Goal: Information Seeking & Learning: Learn about a topic

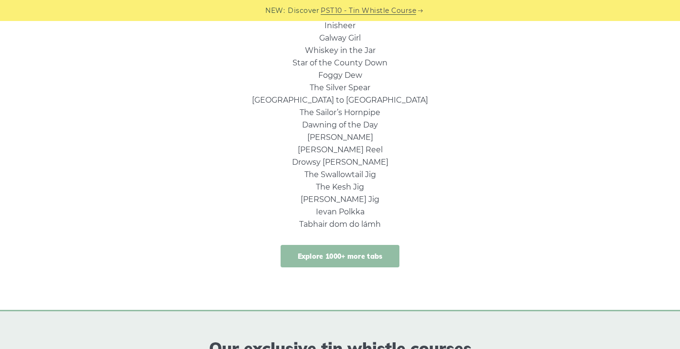
scroll to position [716, 0]
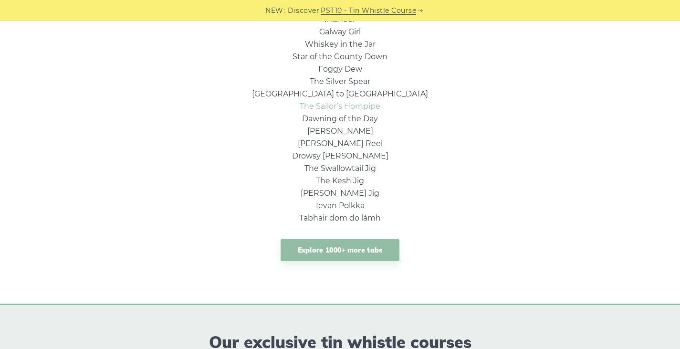
click at [332, 105] on link "The Sailor’s Hornpipe" at bounding box center [340, 106] width 81 height 9
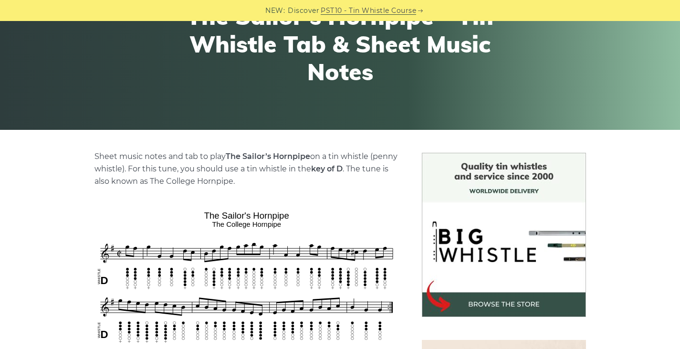
scroll to position [143, 0]
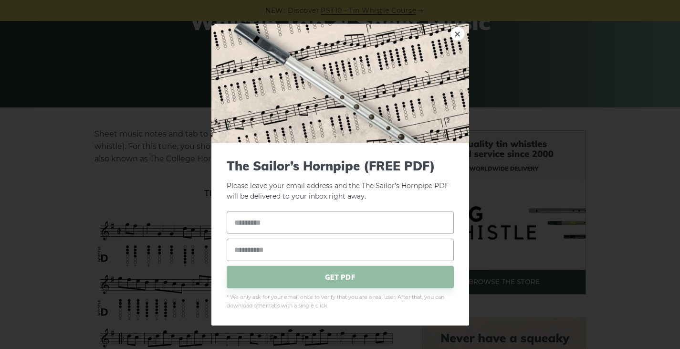
drag, startPoint x: 226, startPoint y: 167, endPoint x: 307, endPoint y: 165, distance: 80.7
click at [307, 165] on div "The Sailor’s Hornpipe (FREE PDF) Please leave your email address and the The Sa…" at bounding box center [341, 234] width 258 height 182
click at [363, 167] on span "The Sailor’s Hornpipe (FREE PDF)" at bounding box center [340, 165] width 227 height 15
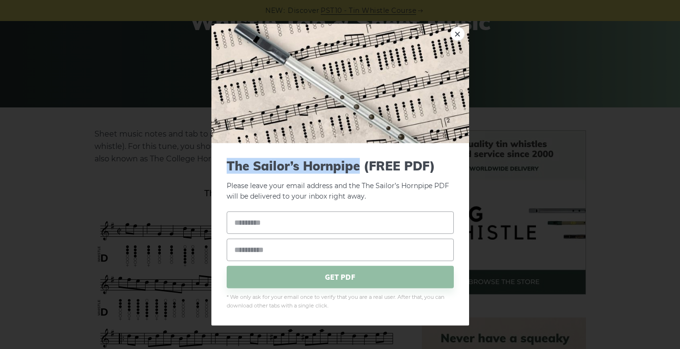
drag, startPoint x: 359, startPoint y: 167, endPoint x: 225, endPoint y: 172, distance: 133.8
click at [228, 170] on span "The Sailor’s Hornpipe (FREE PDF)" at bounding box center [340, 165] width 227 height 15
copy span "The Sailor’s Hornpipe"
click at [46, 128] on div "× The Sailor’s Hornpipe (FREE PDF) Please leave your email address and the The …" at bounding box center [340, 174] width 680 height 349
click at [456, 33] on link "×" at bounding box center [458, 33] width 14 height 14
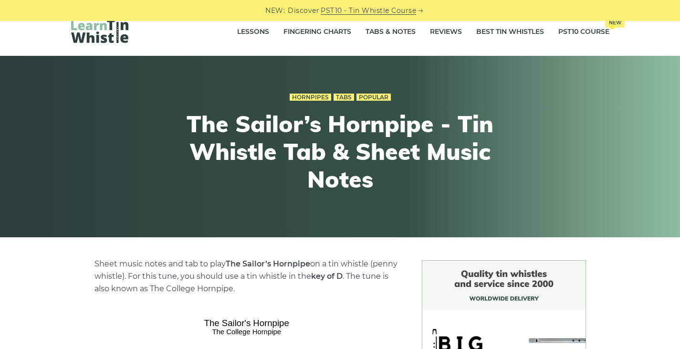
scroll to position [0, 0]
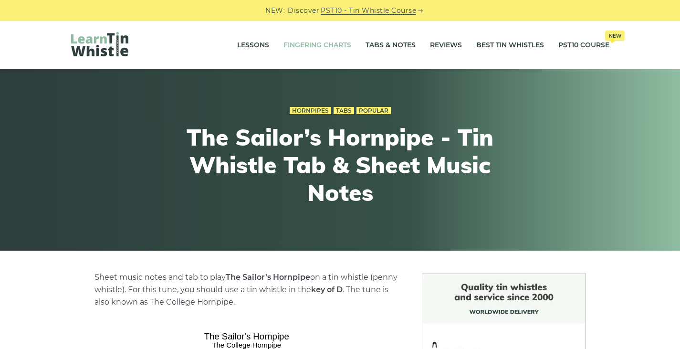
click at [294, 43] on link "Fingering Charts" at bounding box center [318, 45] width 68 height 24
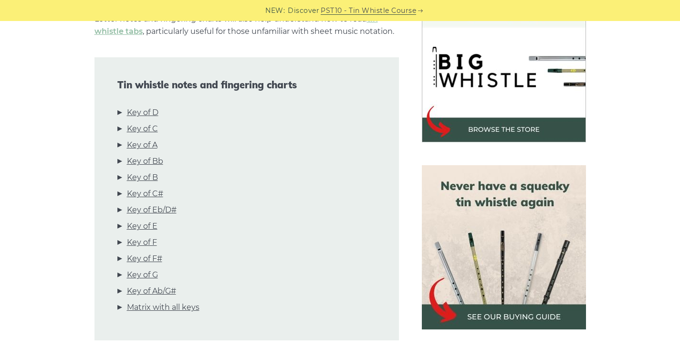
scroll to position [287, 0]
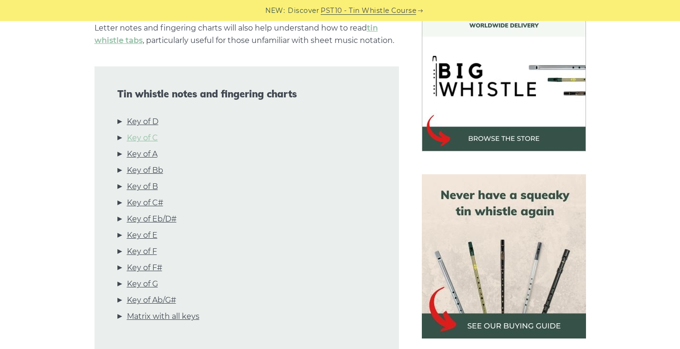
click at [146, 138] on link "Key of C" at bounding box center [142, 138] width 31 height 12
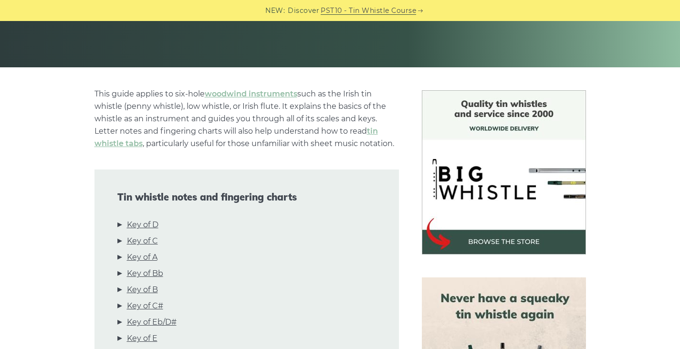
scroll to position [0, 0]
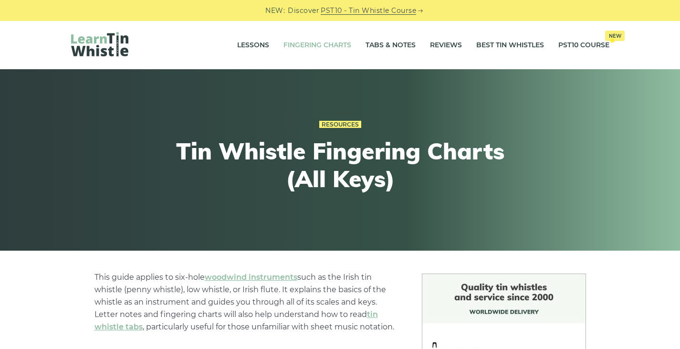
click at [289, 46] on link "Fingering Charts" at bounding box center [318, 45] width 68 height 24
click at [372, 42] on link "Tabs & Notes" at bounding box center [391, 45] width 50 height 24
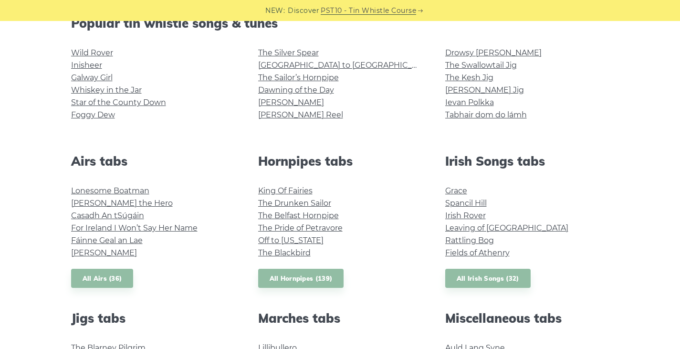
scroll to position [239, 0]
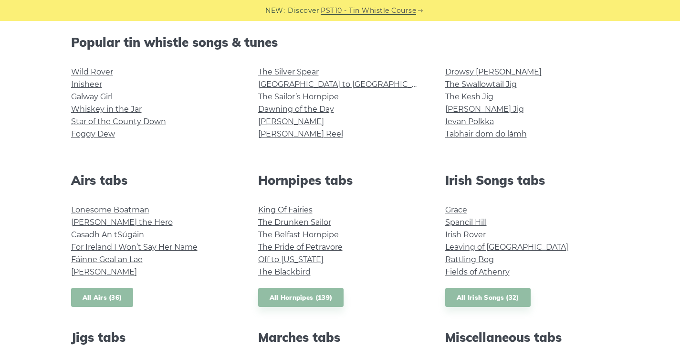
click at [102, 295] on link "All Airs (36)" at bounding box center [102, 298] width 63 height 20
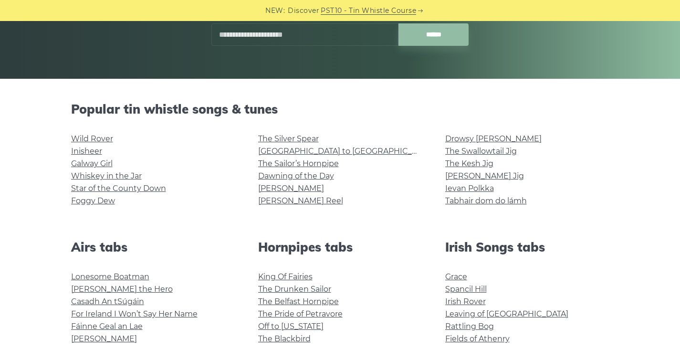
scroll to position [0, 0]
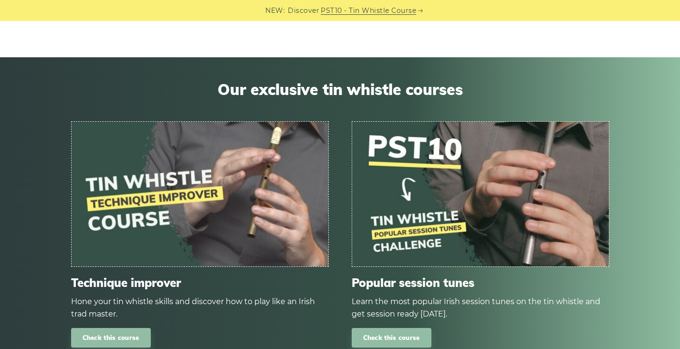
scroll to position [478, 0]
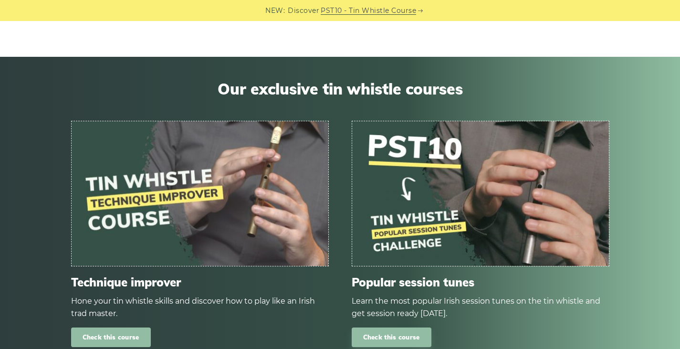
click at [114, 328] on link "Check this course" at bounding box center [111, 338] width 80 height 20
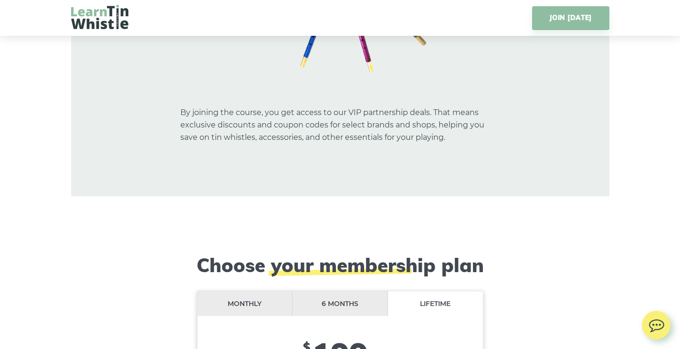
scroll to position [7688, 0]
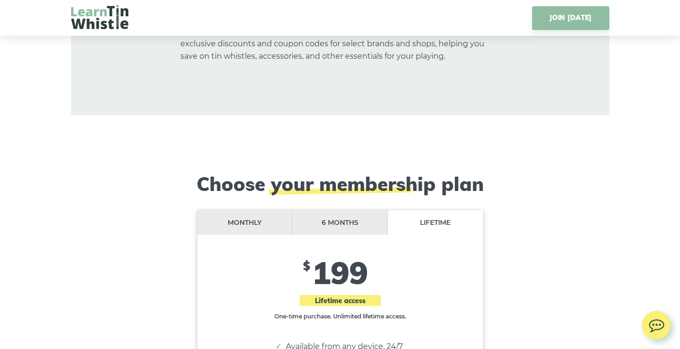
click at [331, 210] on li "6 months" at bounding box center [341, 222] width 96 height 25
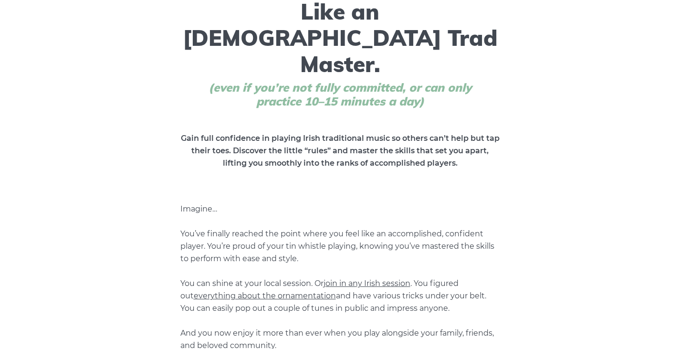
scroll to position [0, 0]
